Goal: Information Seeking & Learning: Learn about a topic

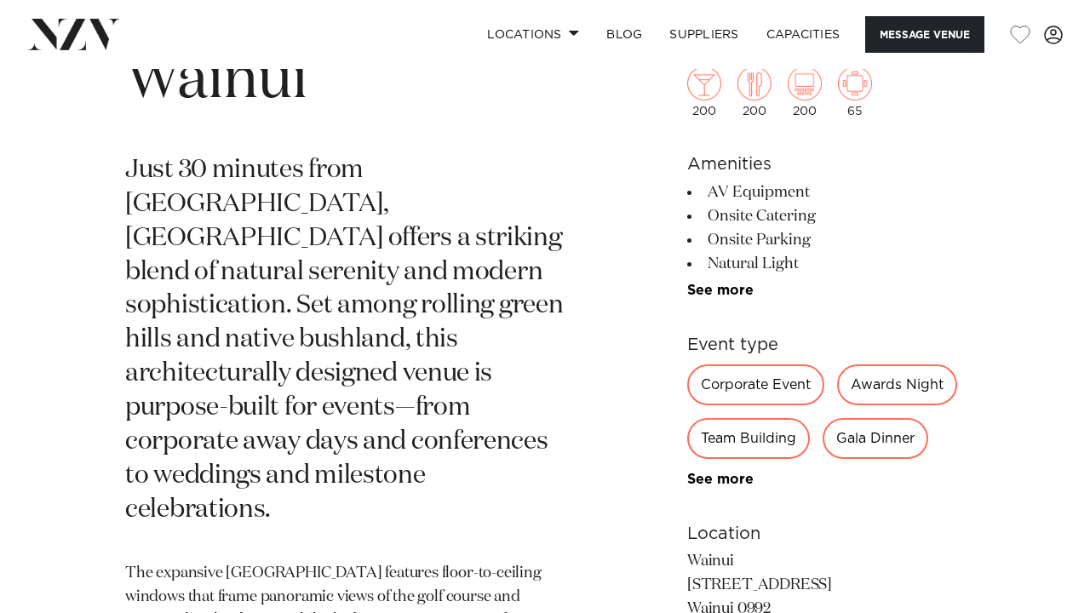
scroll to position [630, 0]
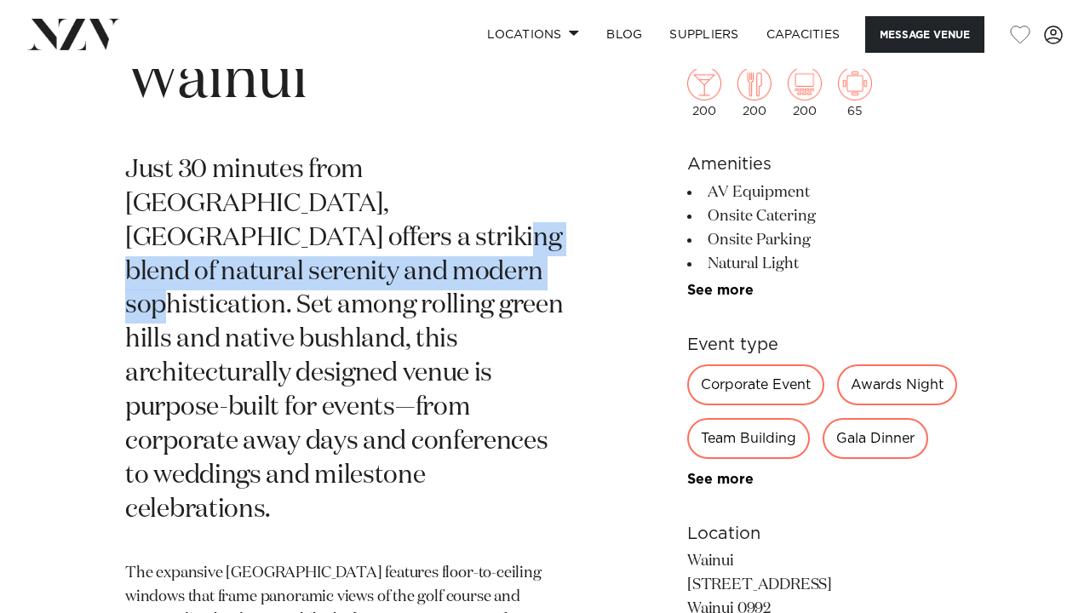
drag, startPoint x: 484, startPoint y: 206, endPoint x: 539, endPoint y: 239, distance: 64.5
click at [539, 239] on p "Just 30 minutes from [GEOGRAPHIC_DATA], [GEOGRAPHIC_DATA] offers a striking ble…" at bounding box center [345, 341] width 441 height 374
copy p "natural serenity and modern sophistication."
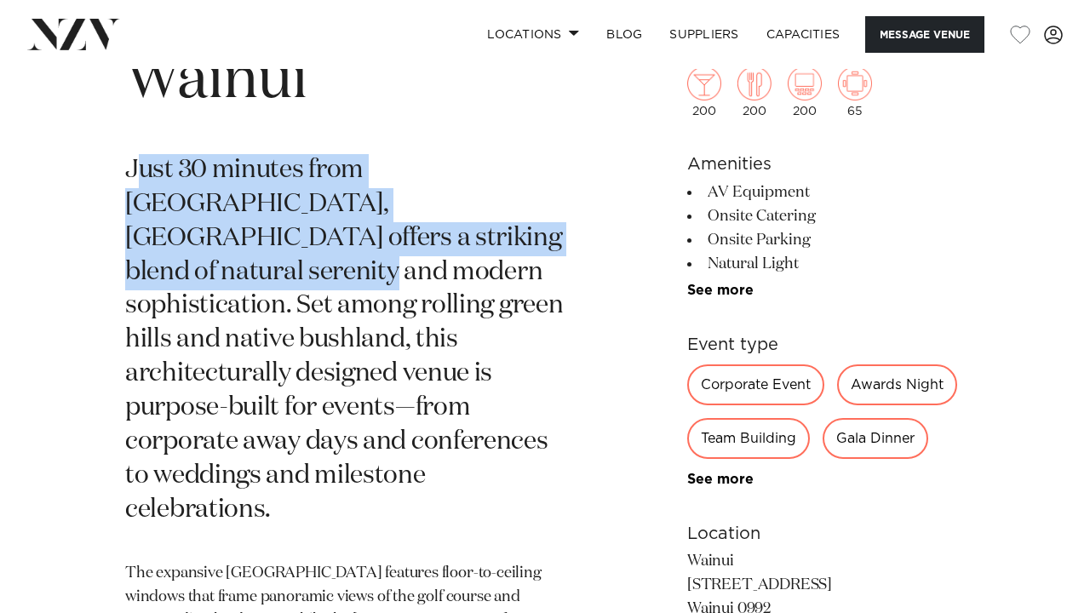
drag, startPoint x: 133, startPoint y: 167, endPoint x: 368, endPoint y: 238, distance: 245.6
click at [368, 238] on p "Just 30 minutes from [GEOGRAPHIC_DATA], [GEOGRAPHIC_DATA] offers a striking ble…" at bounding box center [345, 341] width 441 height 374
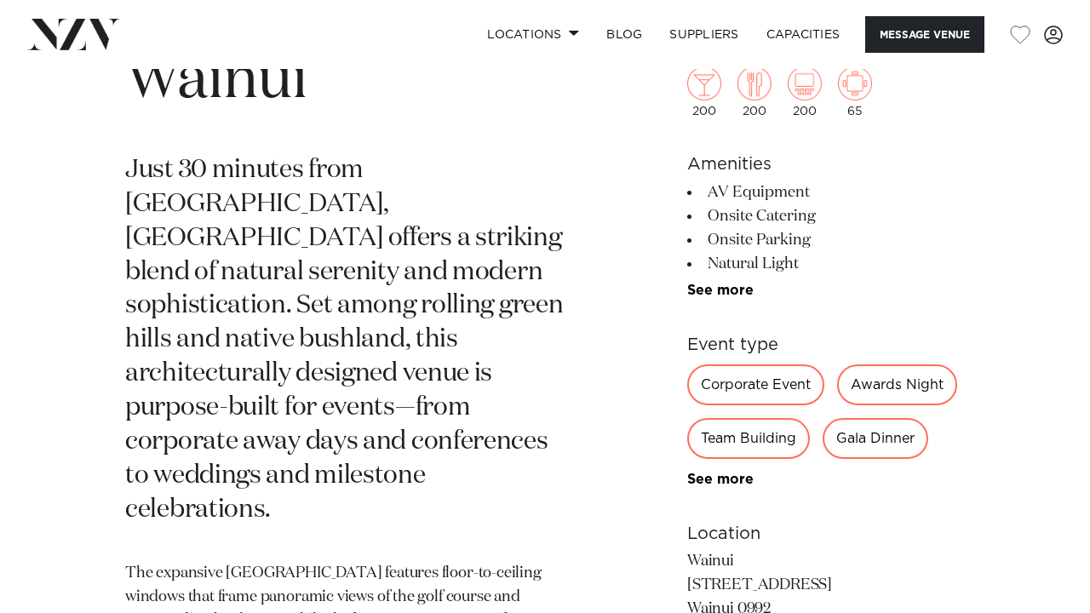
click at [123, 174] on div "Auckland Wainui Just 30 minutes from [GEOGRAPHIC_DATA], [GEOGRAPHIC_DATA] offer…" at bounding box center [545, 490] width 1063 height 944
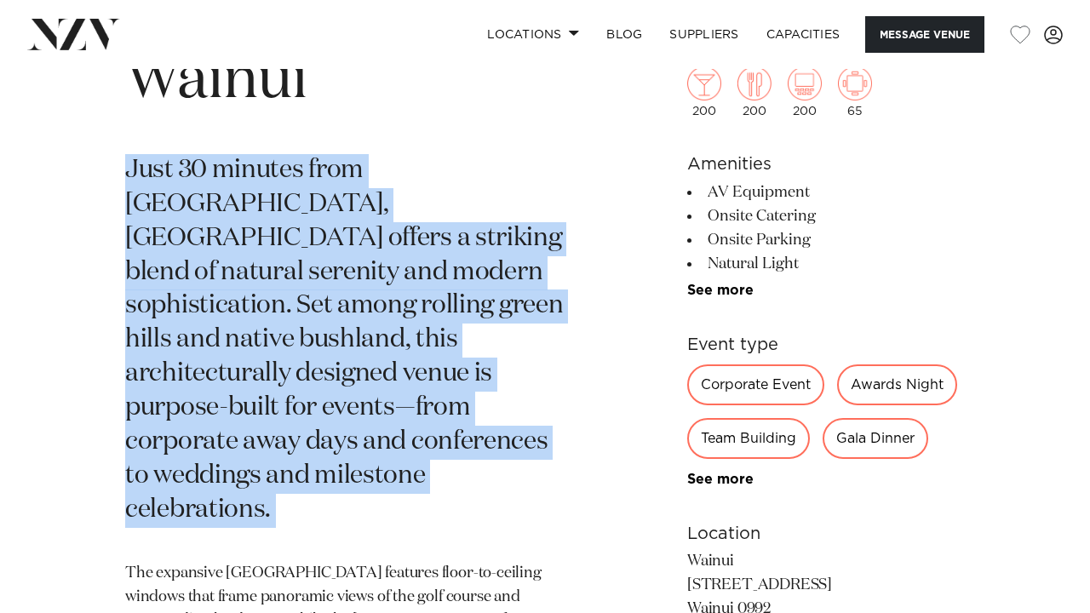
drag, startPoint x: 123, startPoint y: 174, endPoint x: 424, endPoint y: 437, distance: 399.4
click at [424, 437] on div "Auckland Wainui Just 30 minutes from [GEOGRAPHIC_DATA], [GEOGRAPHIC_DATA] offer…" at bounding box center [545, 490] width 1063 height 944
copy section "Just 30 minutes from [GEOGRAPHIC_DATA], [GEOGRAPHIC_DATA] offers a striking ble…"
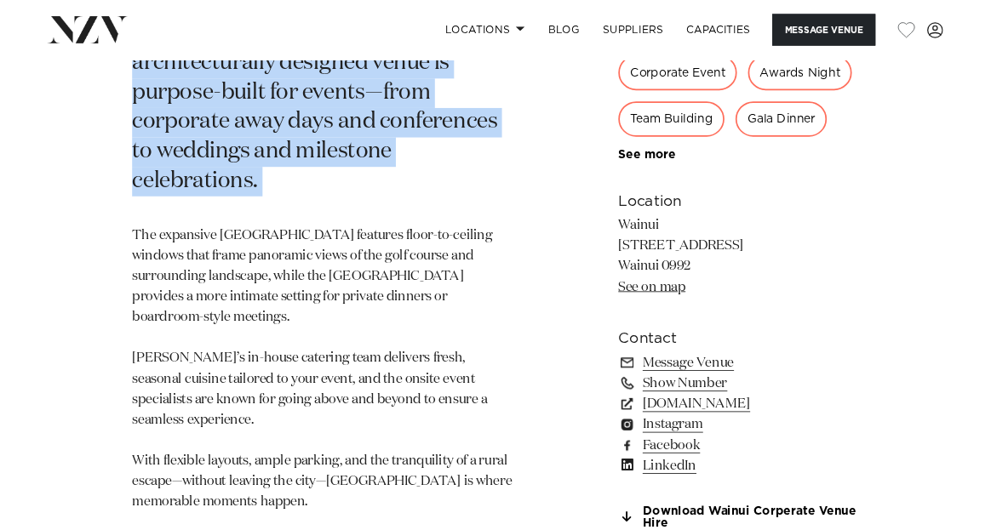
scroll to position [933, 0]
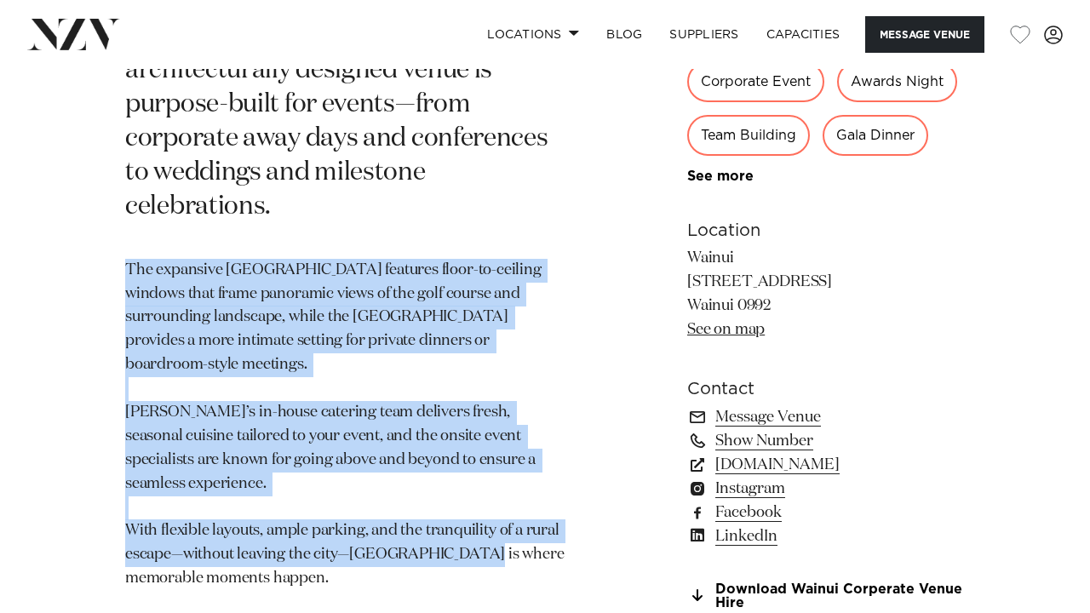
drag, startPoint x: 130, startPoint y: 201, endPoint x: 434, endPoint y: 450, distance: 393.2
click at [434, 450] on p "The expansive [GEOGRAPHIC_DATA] features floor-to-ceiling windows that frame pa…" at bounding box center [345, 449] width 441 height 380
copy p "The expansive [GEOGRAPHIC_DATA] features floor-to-ceiling windows that frame pa…"
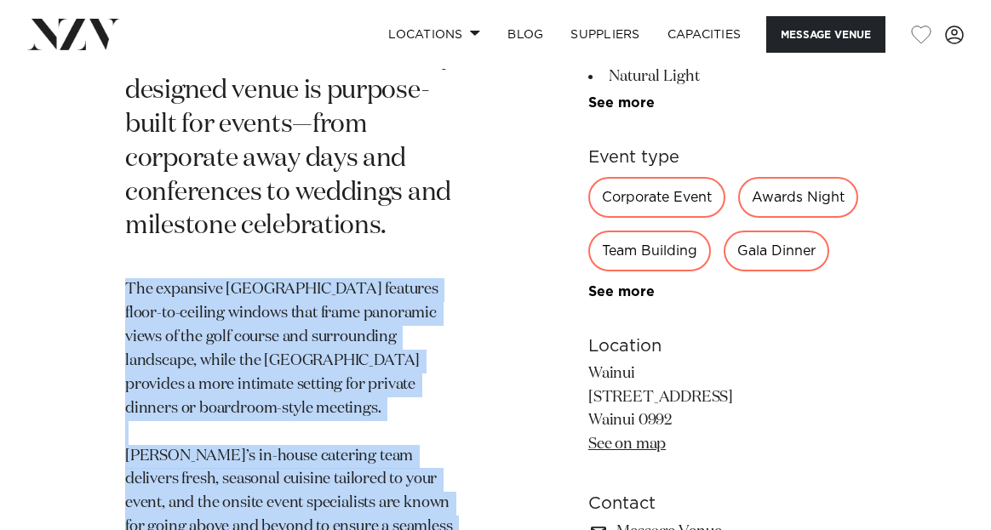
click at [276, 355] on p "The expansive [GEOGRAPHIC_DATA] features floor-to-ceiling windows that frame pa…" at bounding box center [296, 515] width 342 height 475
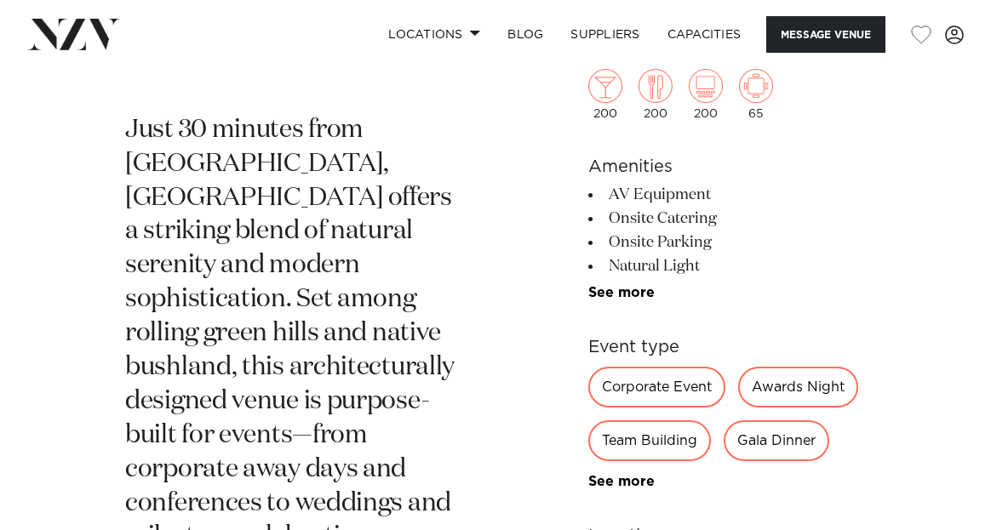
scroll to position [622, 0]
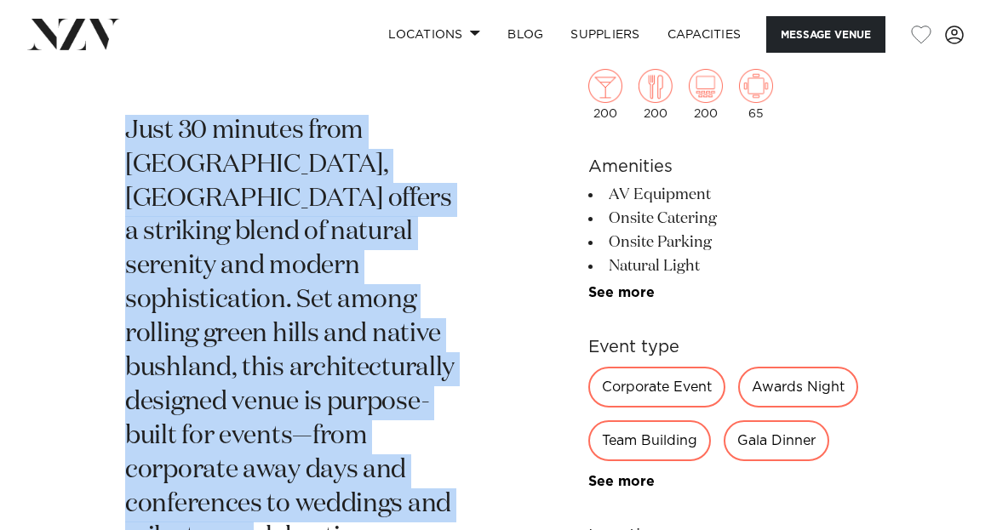
drag, startPoint x: 128, startPoint y: 133, endPoint x: 412, endPoint y: 495, distance: 460.2
click at [412, 495] on p "Just 30 minutes from [GEOGRAPHIC_DATA], [GEOGRAPHIC_DATA] offers a striking ble…" at bounding box center [296, 336] width 342 height 442
copy p "Just 30 minutes from [GEOGRAPHIC_DATA], [GEOGRAPHIC_DATA] offers a striking ble…"
